Goal: Transaction & Acquisition: Purchase product/service

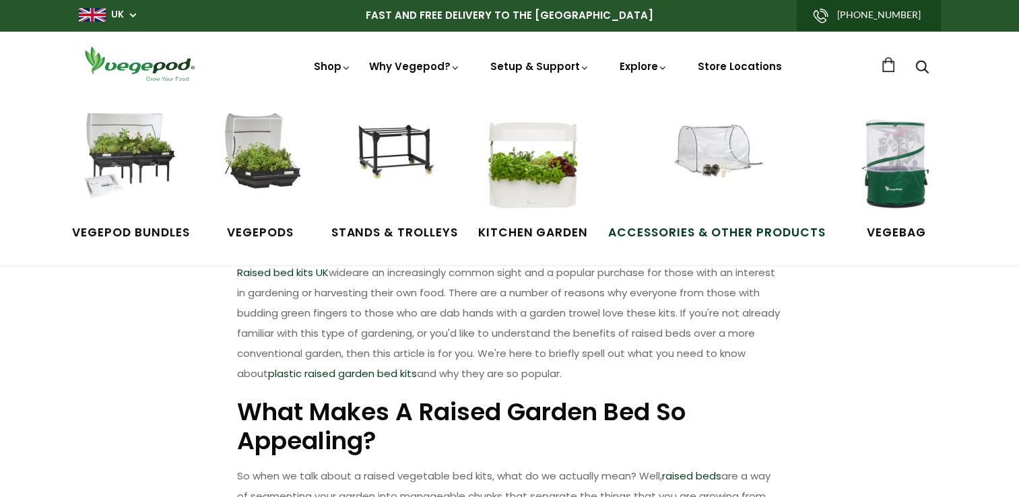
click at [794, 238] on span "Accessories & Other Products" at bounding box center [717, 233] width 218 height 18
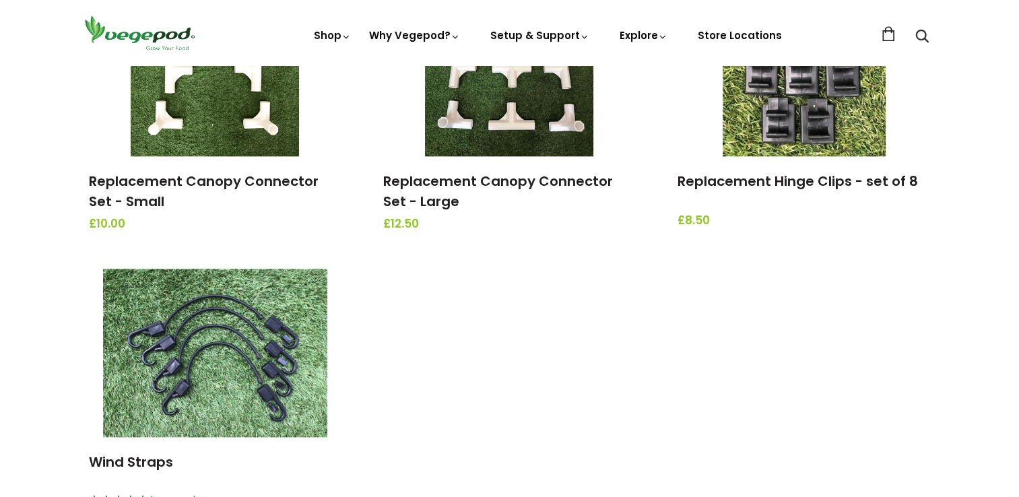
scroll to position [1525, 0]
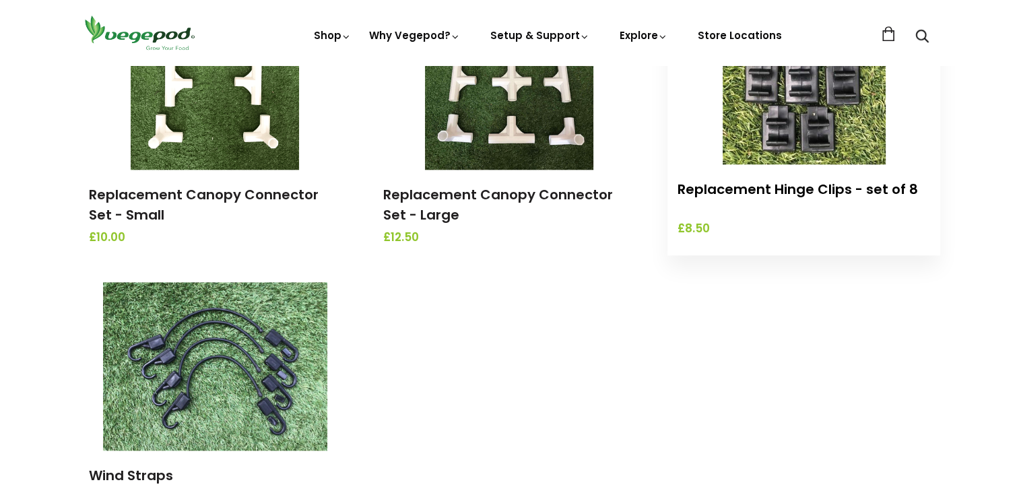
click at [770, 191] on link "Replacement Hinge Clips - set of 8" at bounding box center [798, 189] width 240 height 19
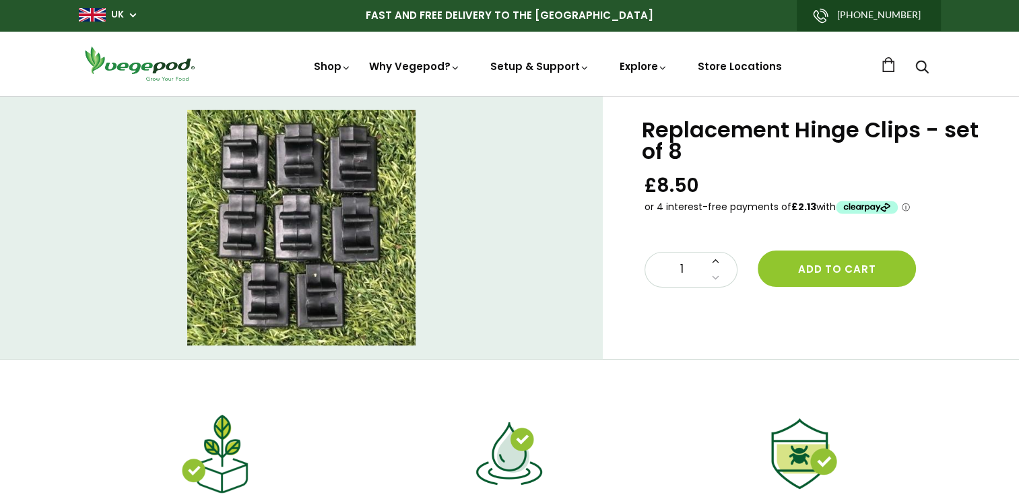
click at [715, 261] on icon at bounding box center [715, 260] width 7 height 11
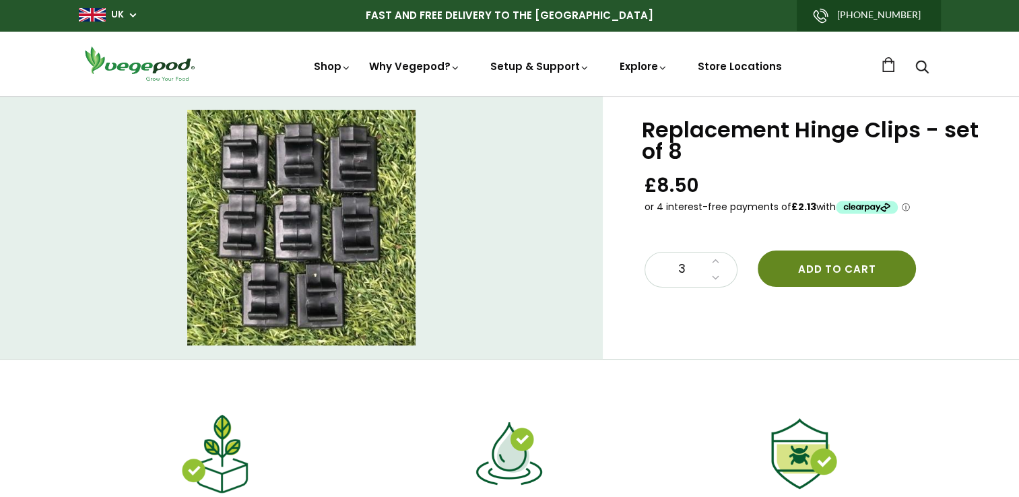
click at [841, 270] on button "Add to cart" at bounding box center [837, 269] width 158 height 36
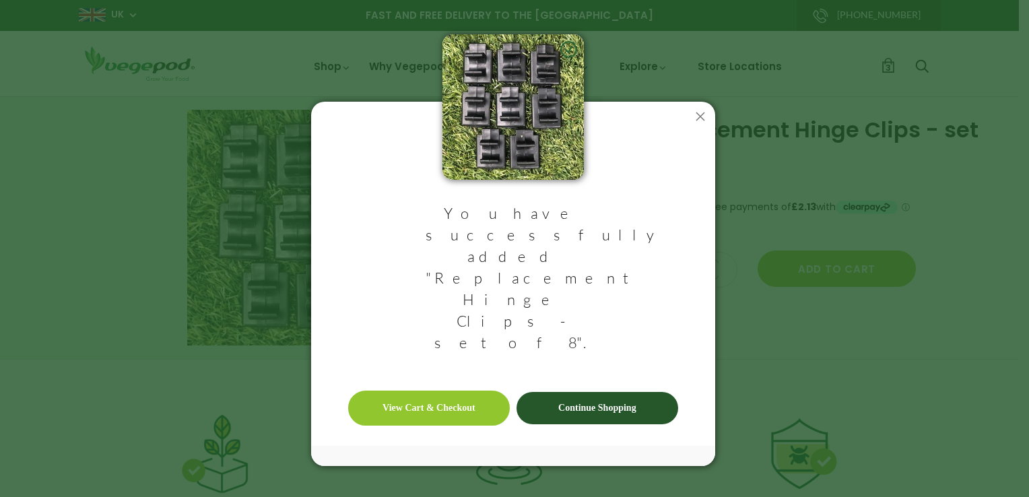
click at [589, 392] on link "Continue Shopping" at bounding box center [598, 408] width 162 height 32
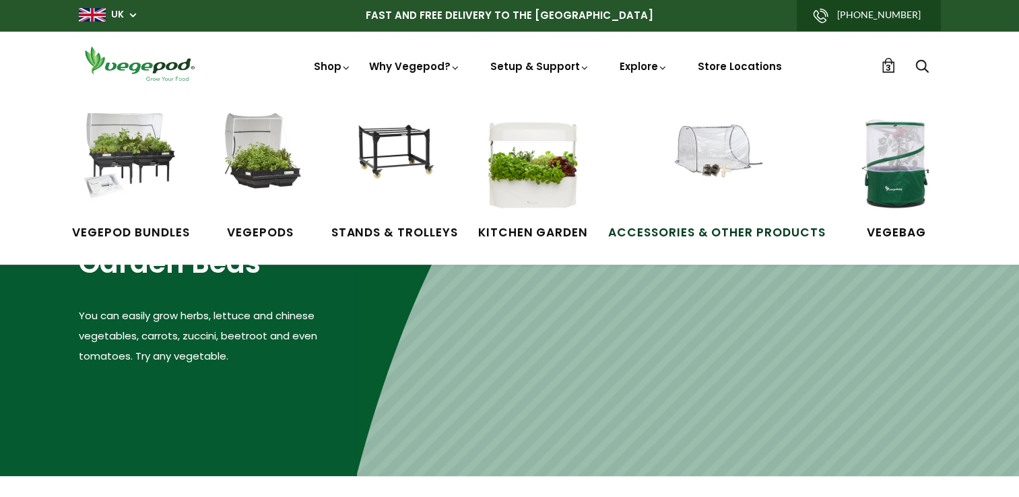
click at [741, 229] on span "Accessories & Other Products" at bounding box center [717, 233] width 218 height 18
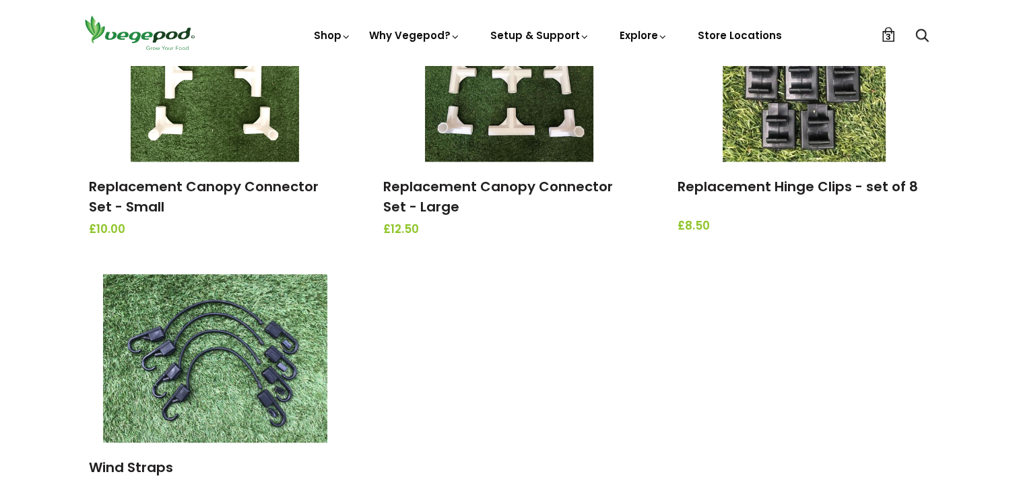
scroll to position [1560, 0]
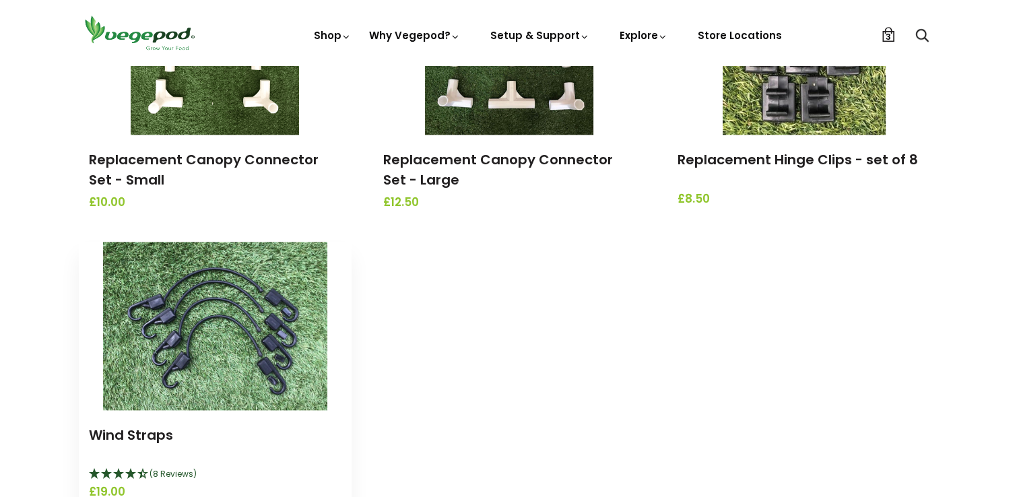
click at [251, 352] on img at bounding box center [215, 326] width 224 height 168
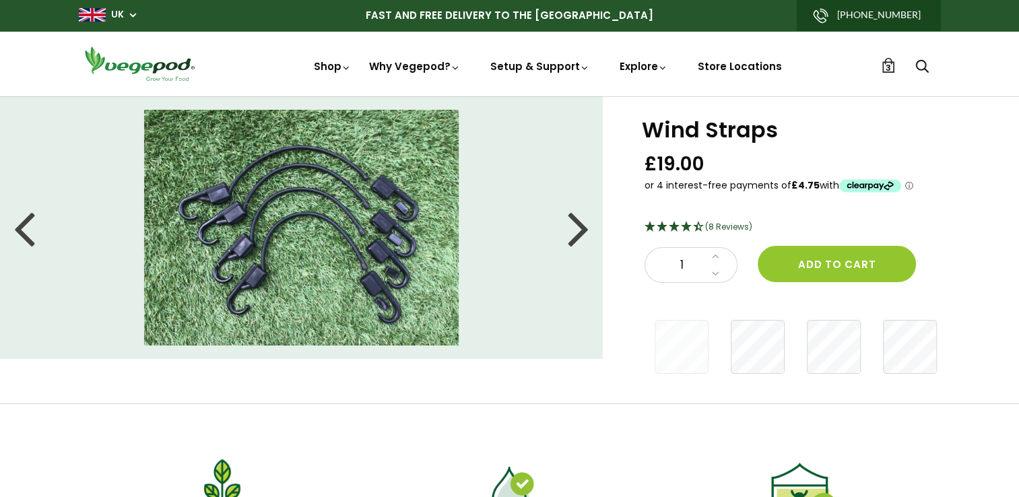
click at [587, 231] on div at bounding box center [579, 227] width 22 height 61
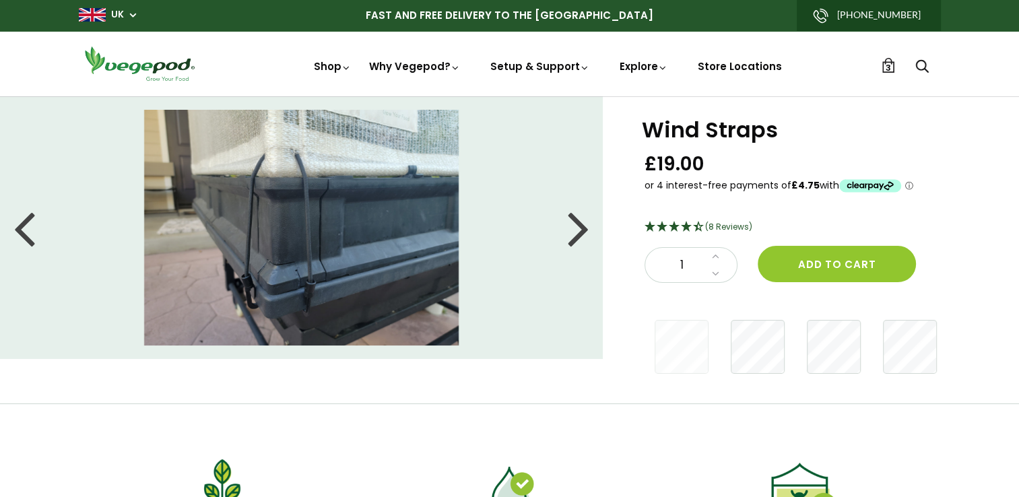
click at [577, 233] on div at bounding box center [579, 227] width 22 height 61
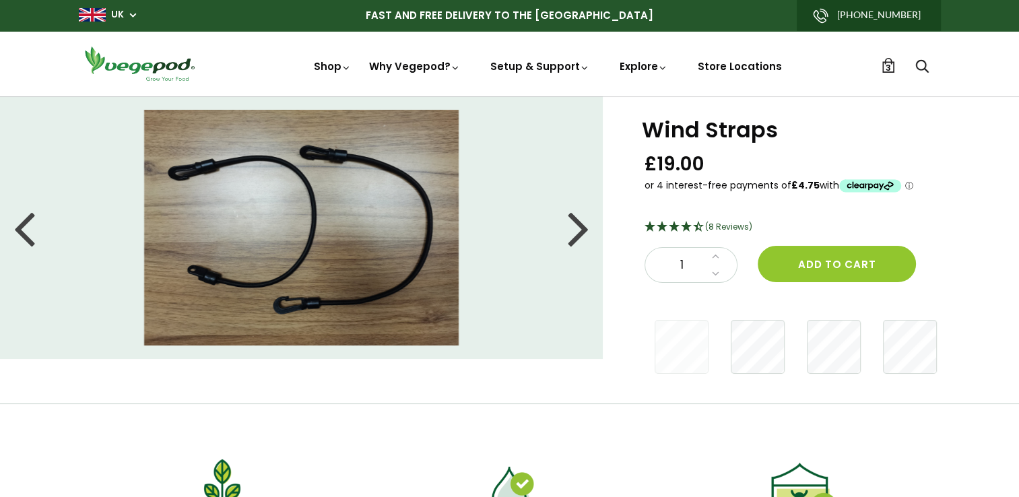
click at [577, 233] on div at bounding box center [579, 227] width 22 height 61
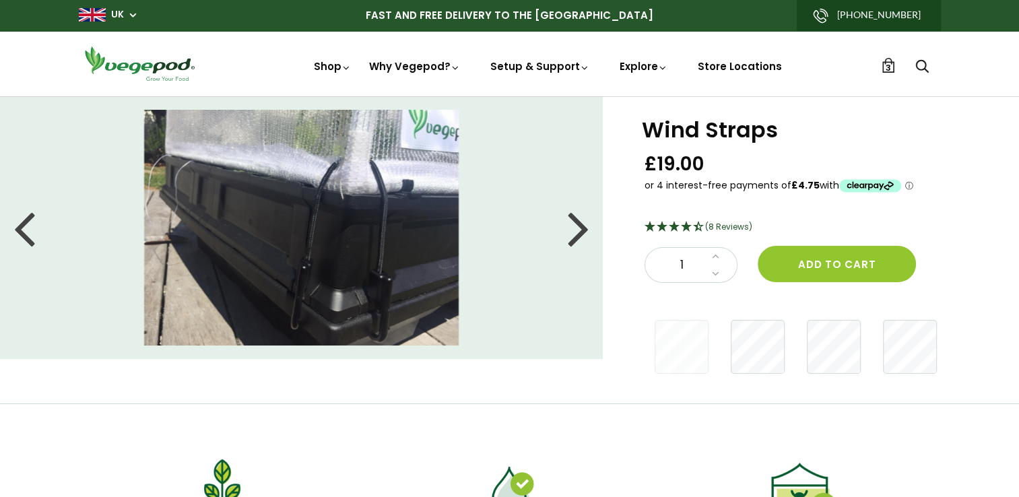
click at [577, 233] on div at bounding box center [579, 227] width 22 height 61
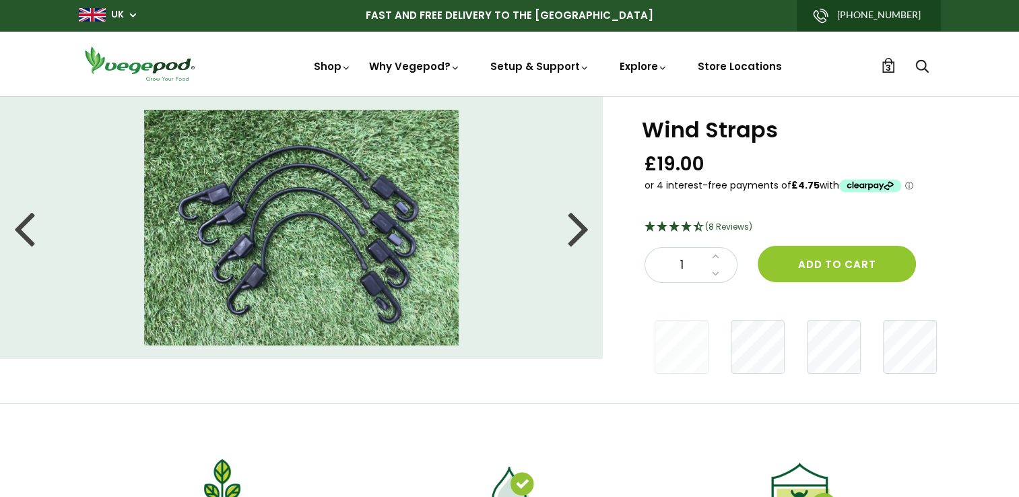
click at [577, 233] on div at bounding box center [579, 227] width 22 height 61
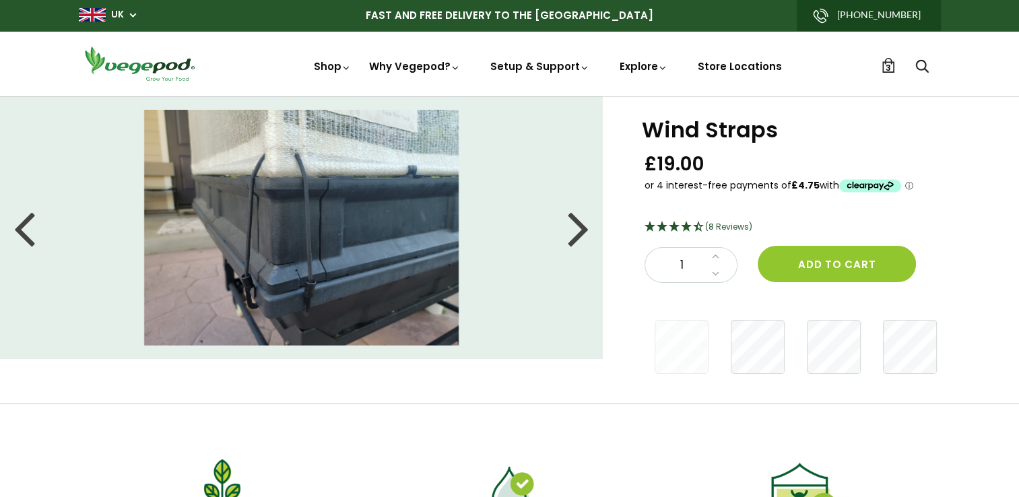
click at [577, 233] on div at bounding box center [579, 227] width 22 height 61
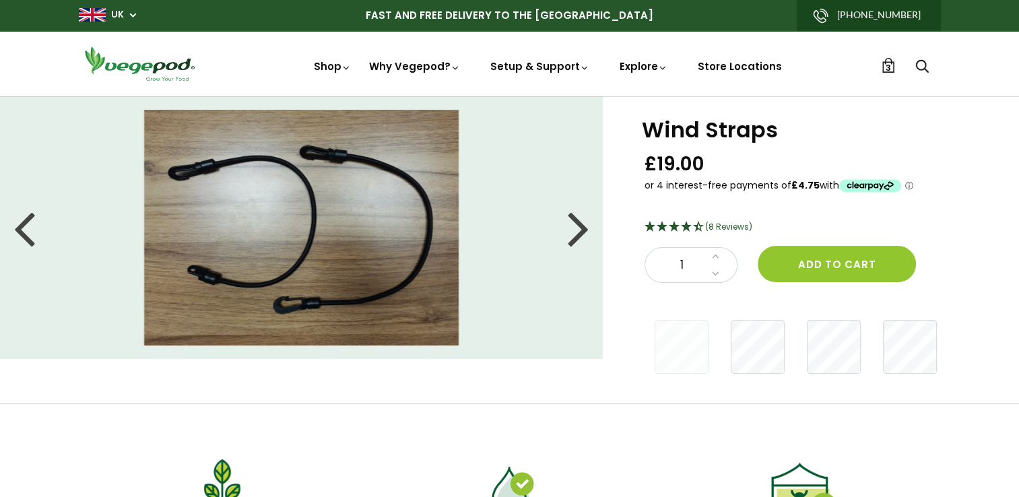
click at [577, 233] on div at bounding box center [579, 227] width 22 height 61
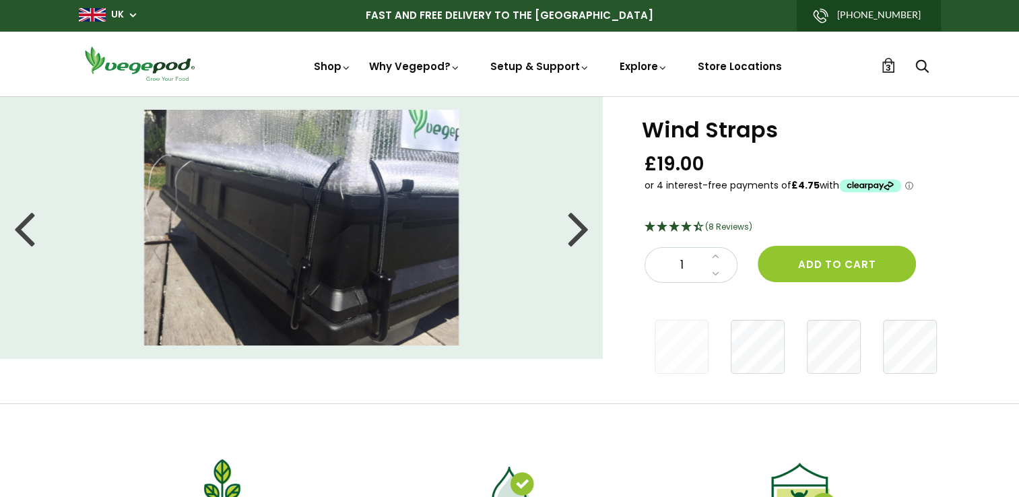
click at [918, 65] on icon "Search" at bounding box center [922, 66] width 13 height 16
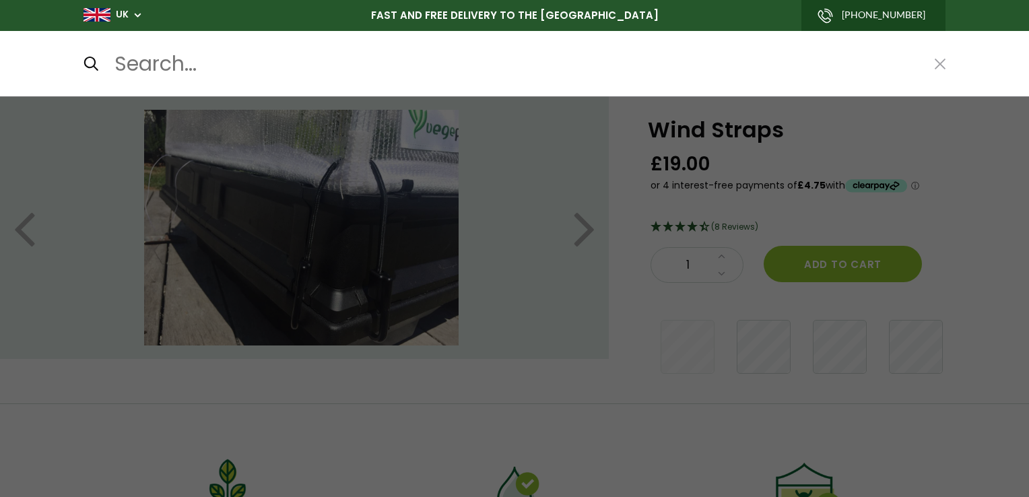
click at [341, 85] on div at bounding box center [514, 63] width 1029 height 65
click at [935, 67] on button at bounding box center [940, 64] width 11 height 18
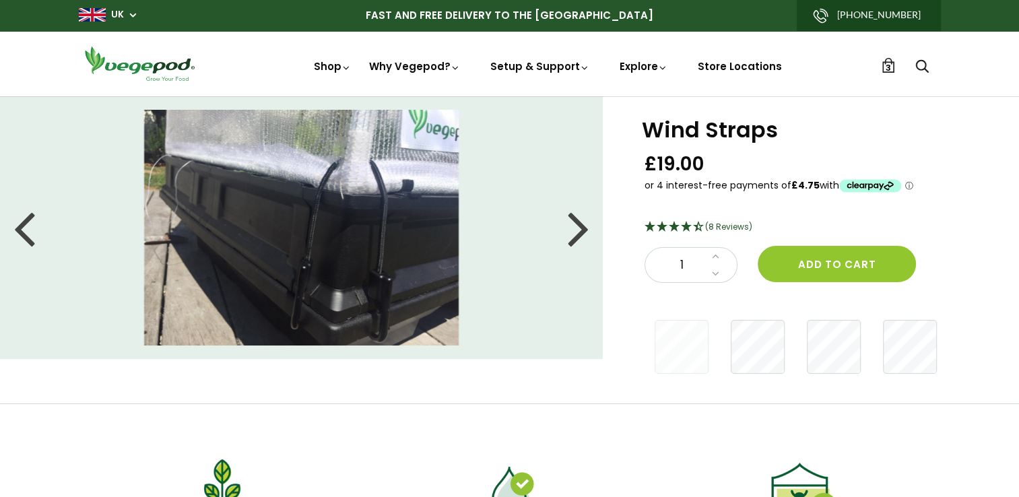
click at [886, 67] on span "3" at bounding box center [888, 67] width 5 height 13
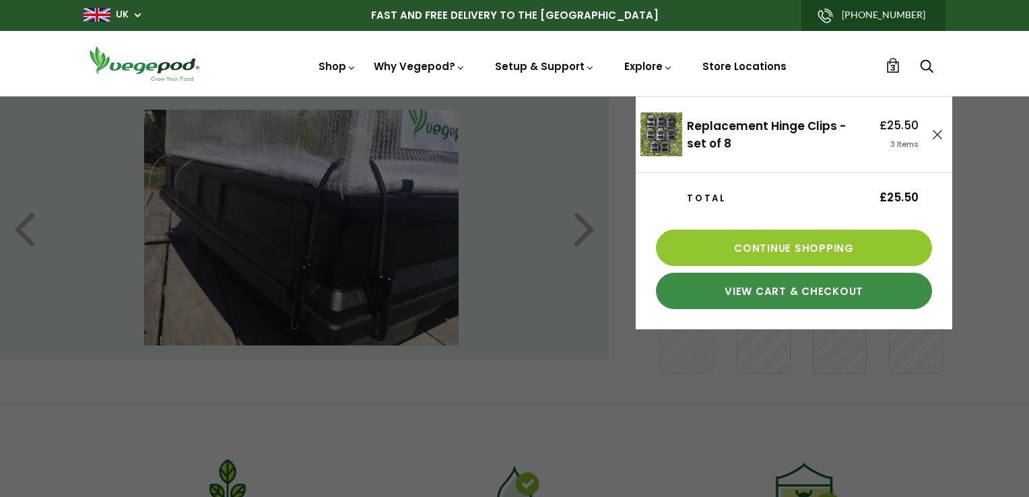
click at [819, 294] on link "View Cart & Checkout" at bounding box center [794, 291] width 276 height 36
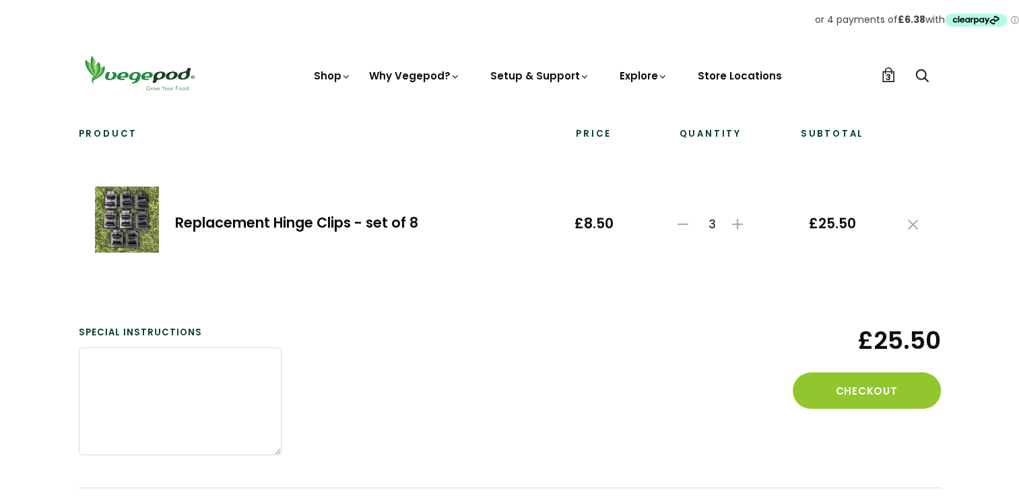
scroll to position [105, 0]
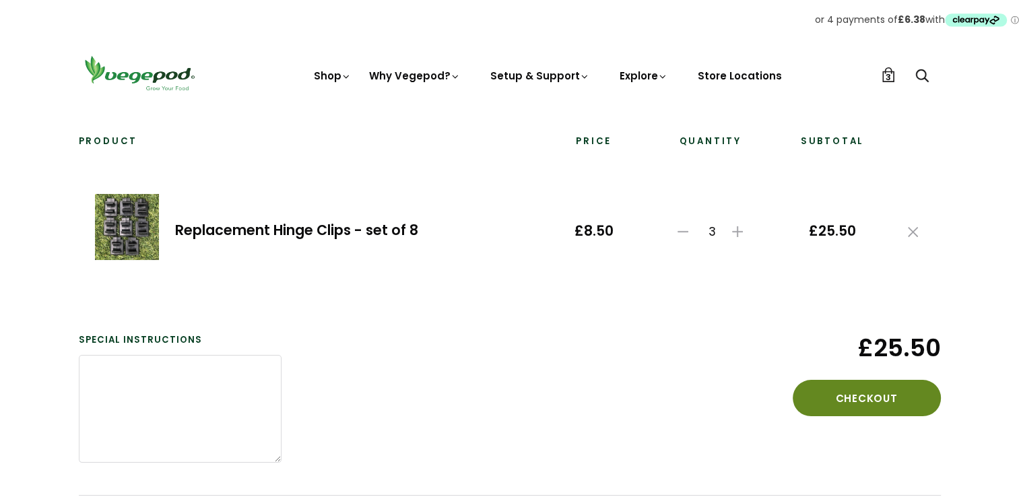
click at [876, 400] on button "Checkout" at bounding box center [867, 398] width 148 height 36
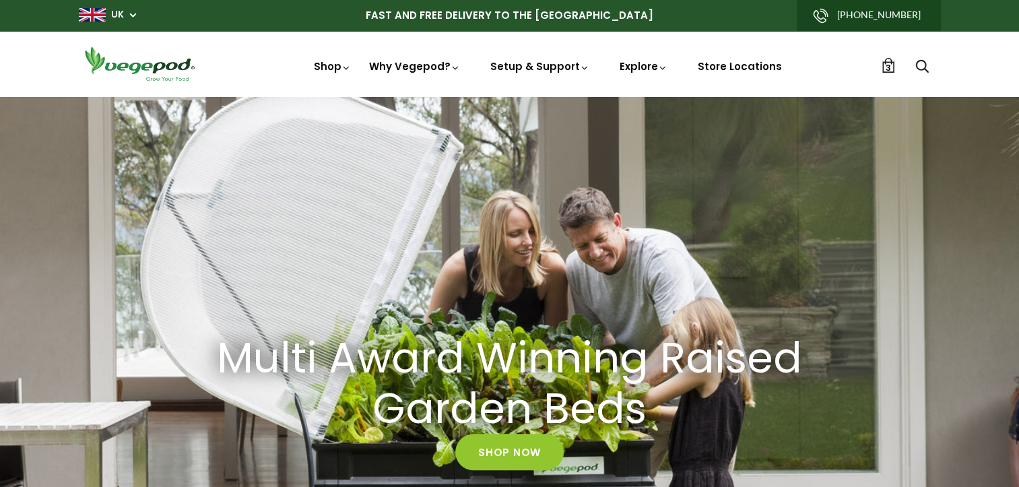
scroll to position [0, 195]
